Goal: Transaction & Acquisition: Purchase product/service

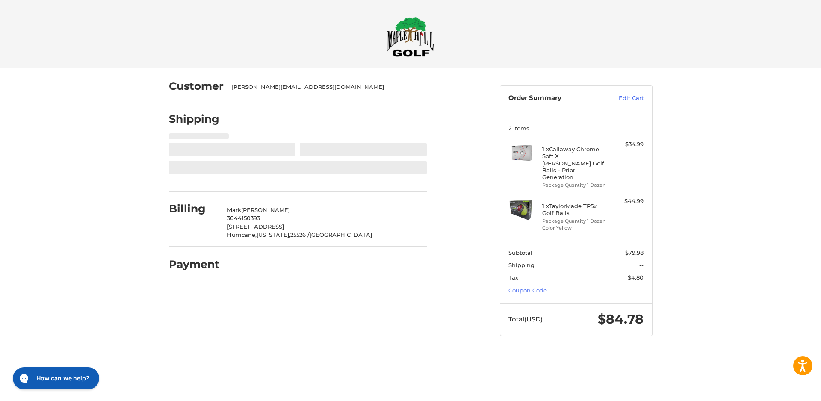
select select "**"
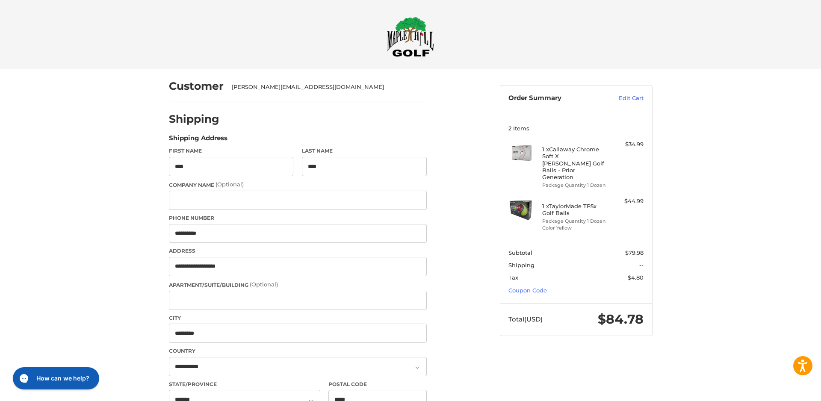
select select "**"
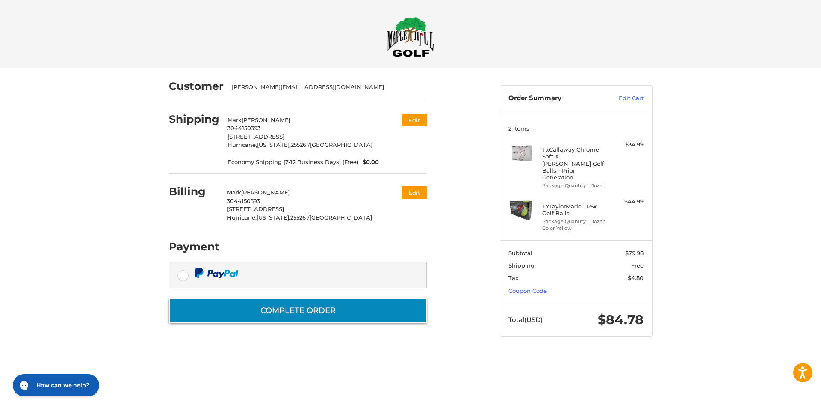
click at [313, 309] on button "Complete order" at bounding box center [298, 310] width 258 height 24
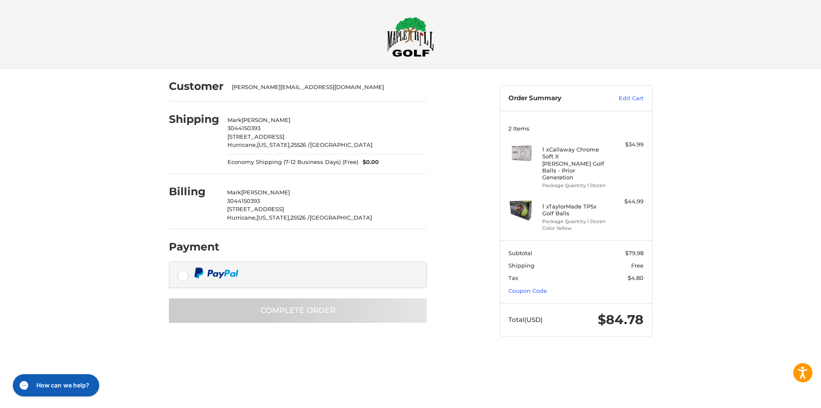
click at [0, 353] on div at bounding box center [0, 353] width 0 height 0
